Goal: Task Accomplishment & Management: Manage account settings

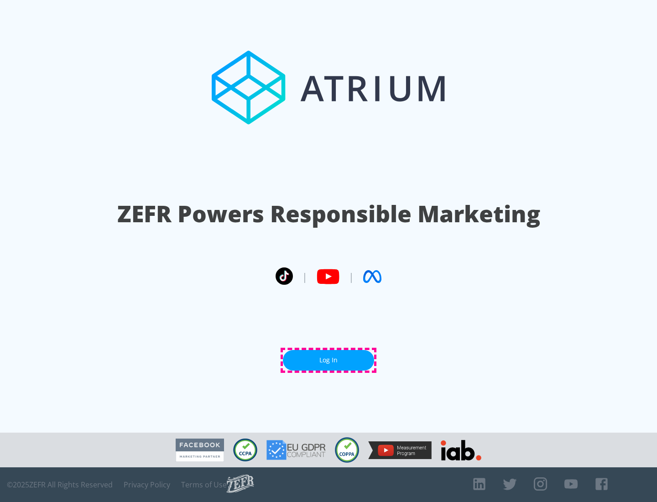
click at [328, 360] on link "Log In" at bounding box center [328, 360] width 91 height 21
